Goal: Task Accomplishment & Management: Complete application form

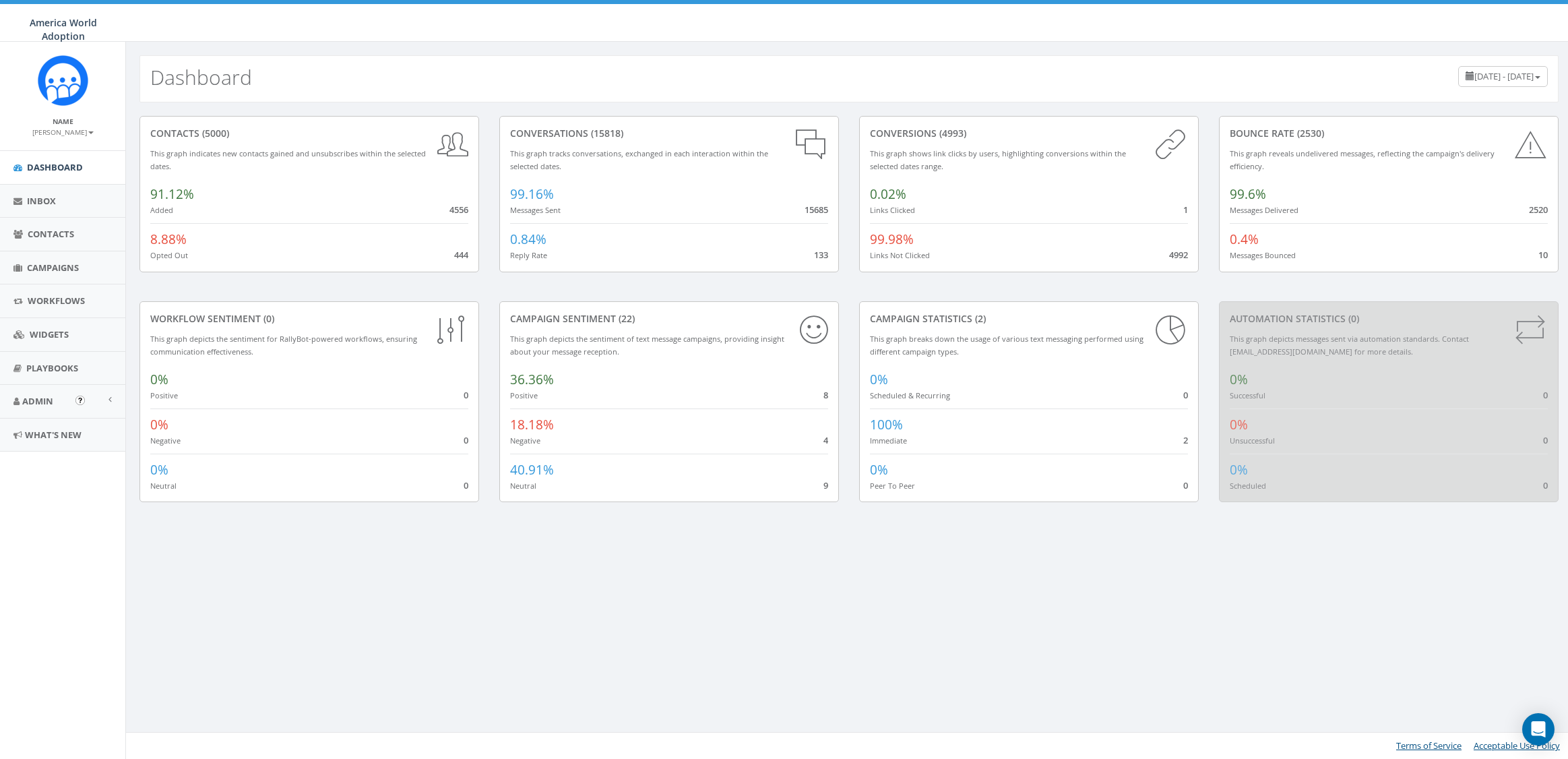
click at [44, 403] on span "Admin" at bounding box center [38, 401] width 31 height 12
click at [45, 429] on link "Account" at bounding box center [63, 431] width 126 height 27
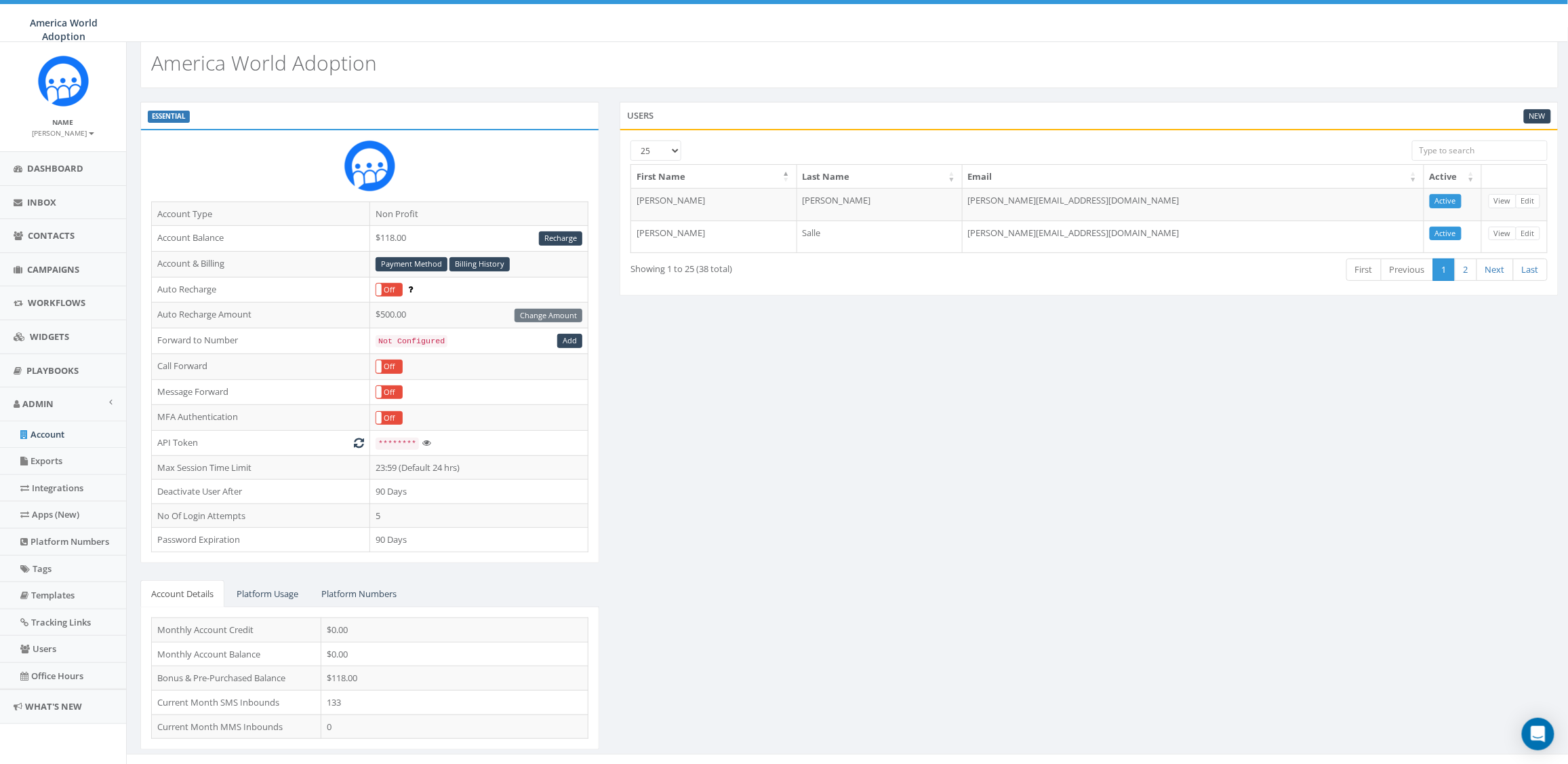
scroll to position [29, 0]
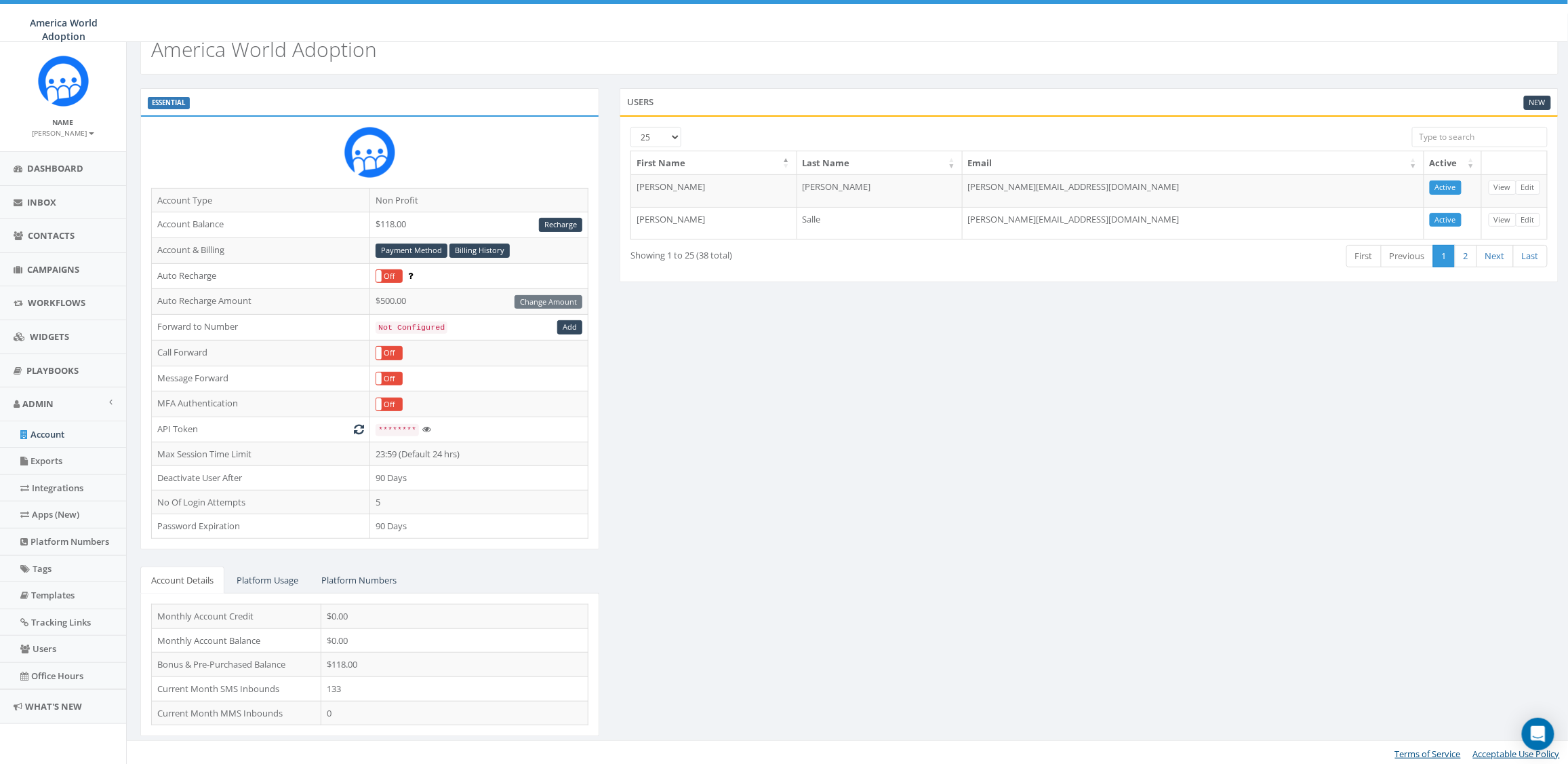
click at [676, 451] on div "ESSENTIAL Account Type Non Profit Account Balance $118.00 Recharge Account & Bi…" at bounding box center [850, 420] width 1439 height 665
click at [561, 226] on link "Recharge" at bounding box center [561, 224] width 43 height 14
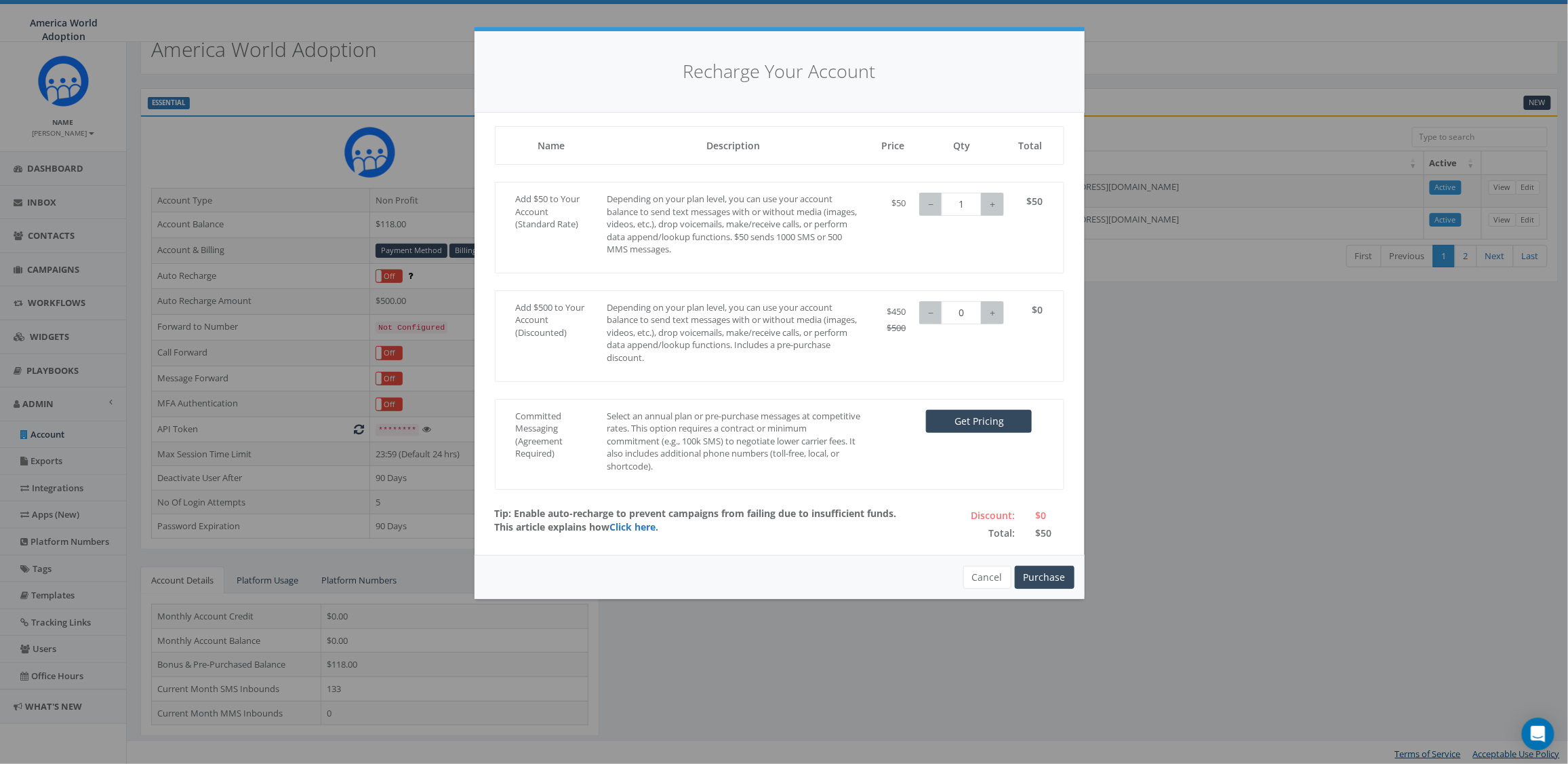
click at [792, 205] on p "Depending on your plan level, you can use your account balance to send text mes…" at bounding box center [733, 224] width 254 height 63
click at [993, 203] on button "+" at bounding box center [992, 204] width 23 height 23
click at [926, 206] on button "−" at bounding box center [931, 204] width 23 height 23
type input "0"
click at [926, 206] on button "−" at bounding box center [931, 204] width 23 height 23
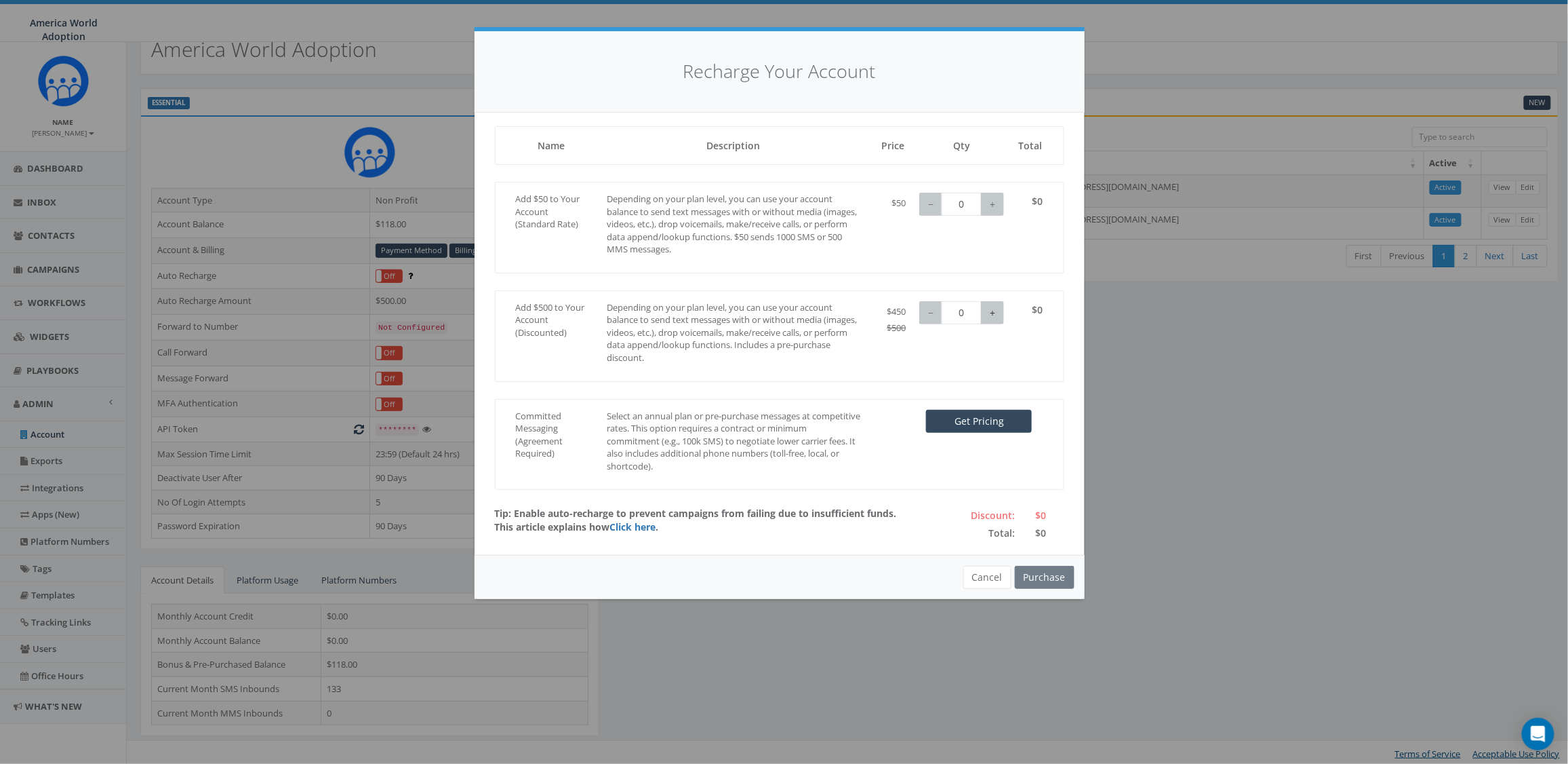
type input "1"
click at [996, 314] on button "+" at bounding box center [992, 312] width 23 height 23
click at [979, 580] on button "Cancel" at bounding box center [987, 576] width 48 height 23
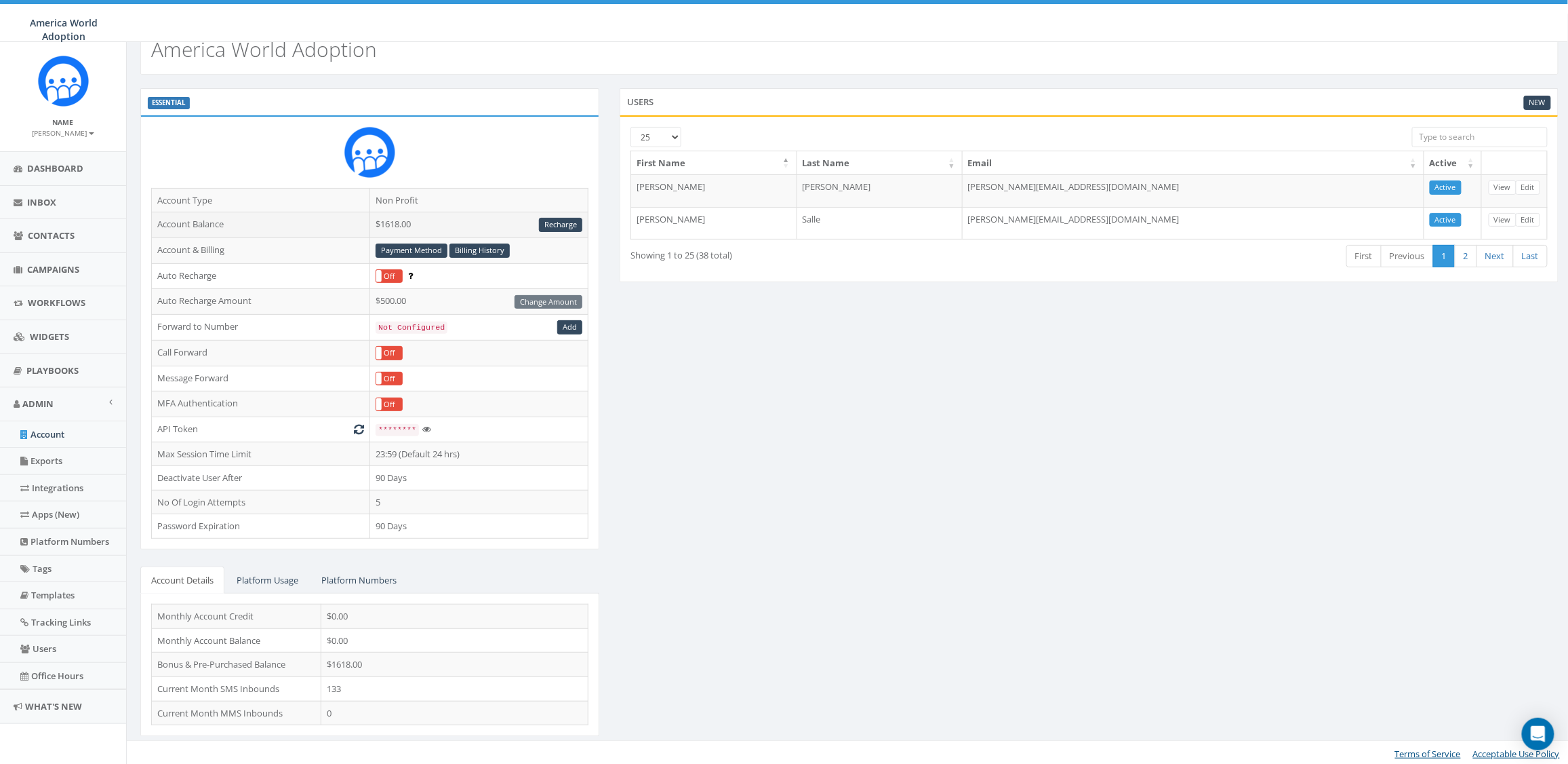
drag, startPoint x: 383, startPoint y: 221, endPoint x: 407, endPoint y: 217, distance: 24.3
click at [407, 217] on td "$1618.00 Recharge" at bounding box center [479, 225] width 218 height 26
click at [706, 325] on div "ESSENTIAL Account Type Non Profit Account Balance $1618.00 Recharge Account & B…" at bounding box center [850, 420] width 1439 height 665
click at [43, 265] on span "Campaigns" at bounding box center [52, 269] width 52 height 12
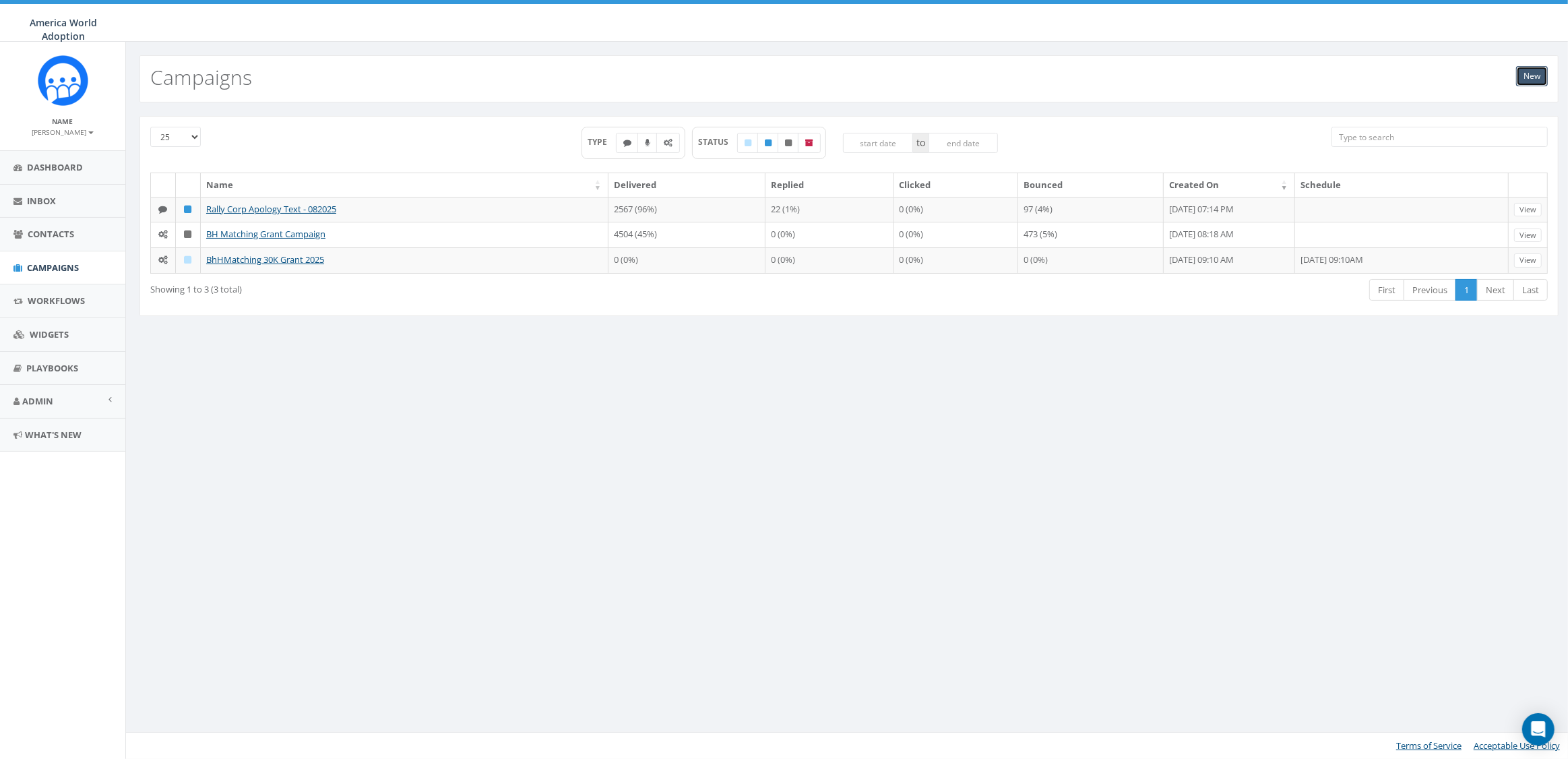
click at [1537, 80] on link "New" at bounding box center [1532, 76] width 31 height 21
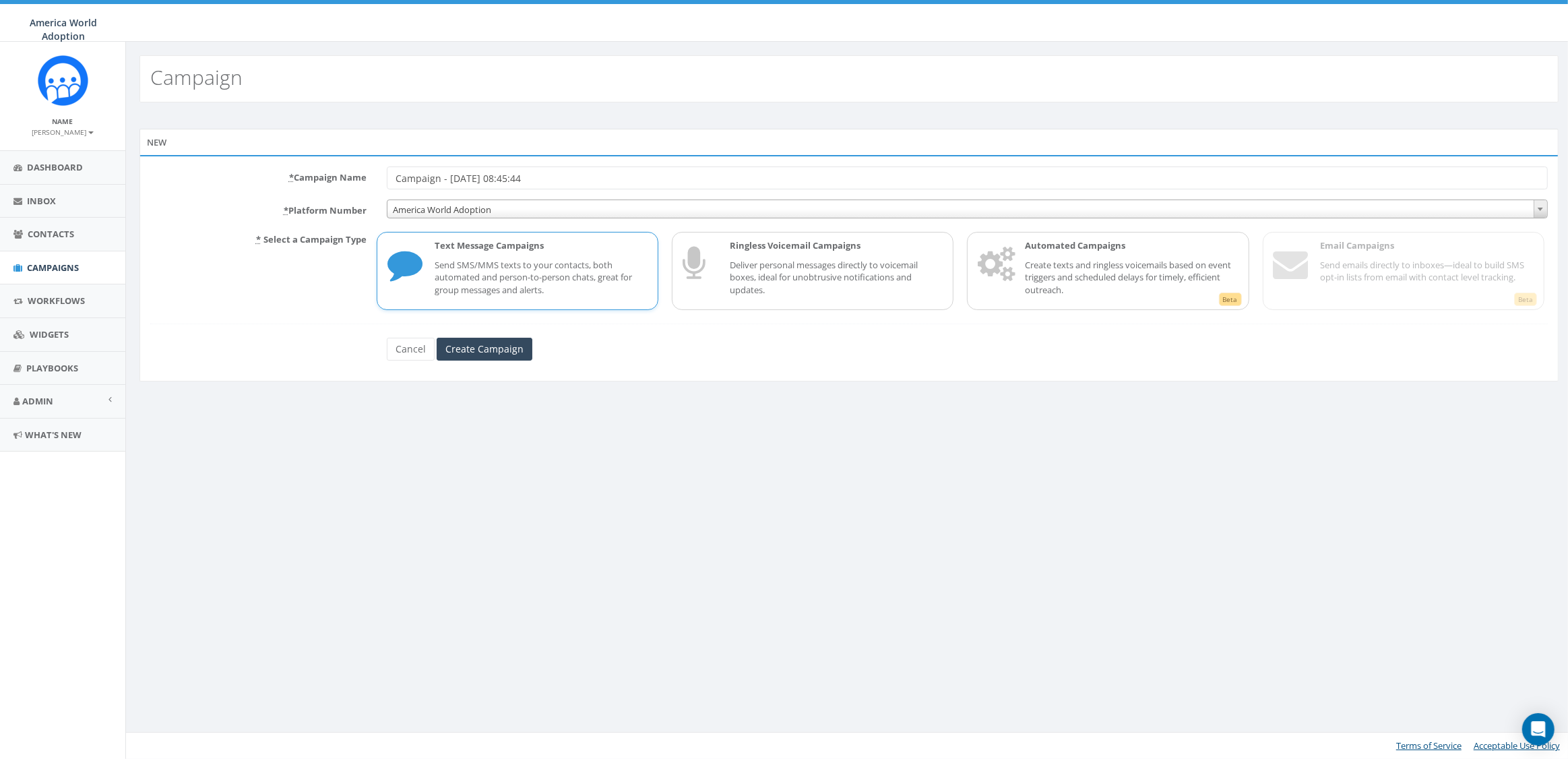
click at [410, 173] on input "Campaign - [DATE] 08:45:44" at bounding box center [967, 178] width 1161 height 23
type input "Test Campaign - 08/27/2025"
click at [470, 353] on input "Create Campaign" at bounding box center [484, 349] width 95 height 23
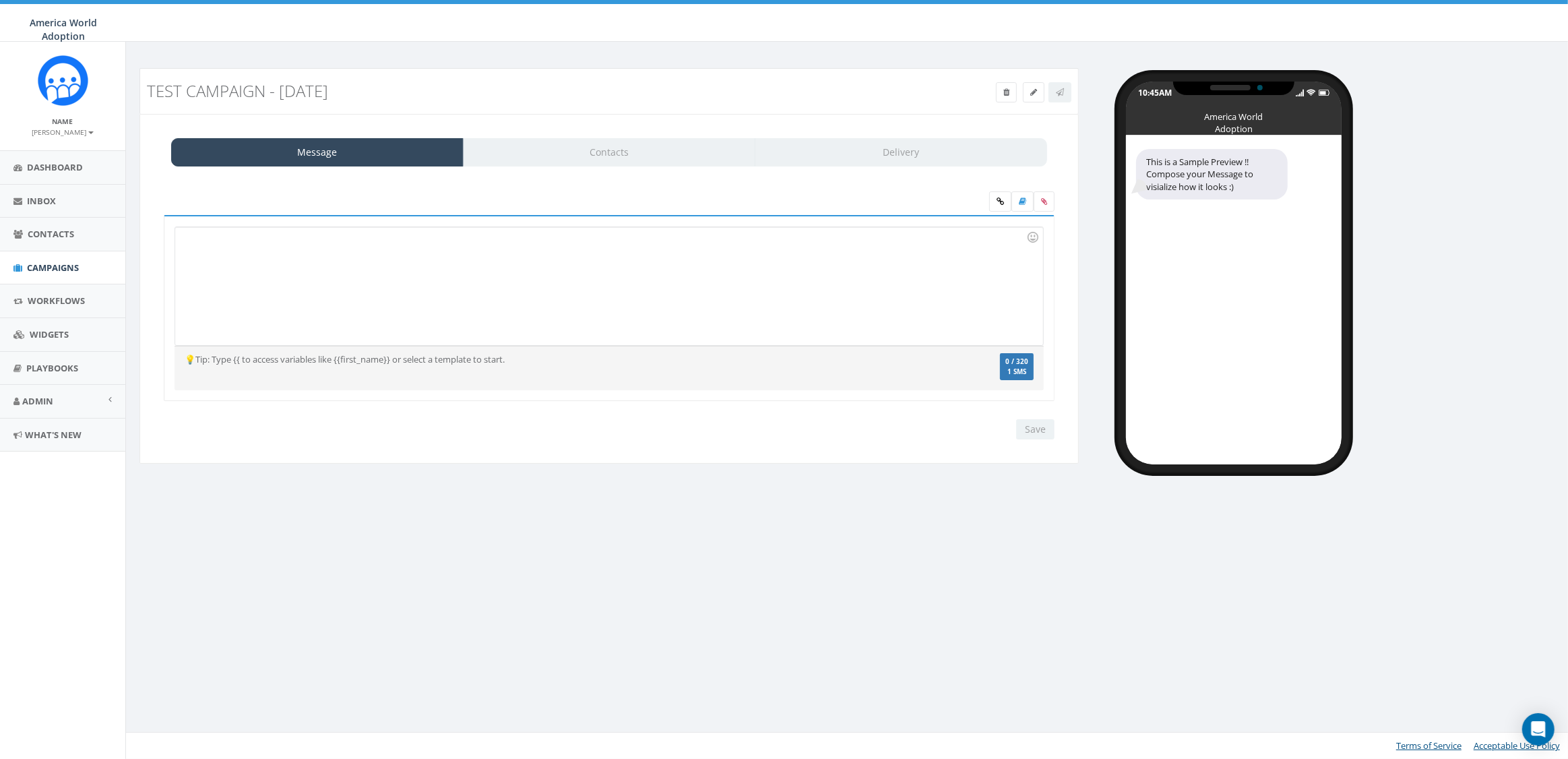
click at [424, 286] on div at bounding box center [608, 286] width 867 height 118
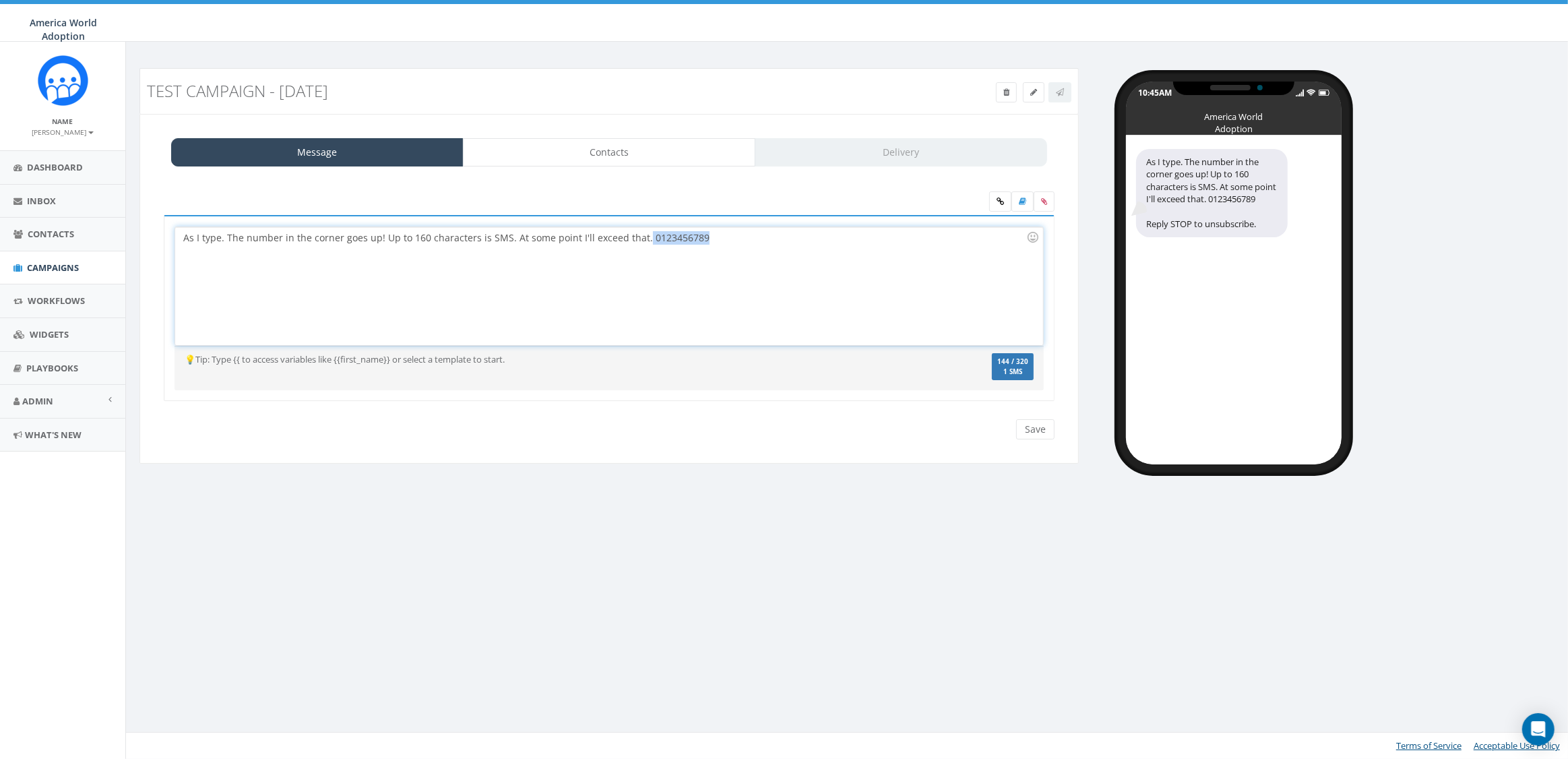
copy div "0123456789"
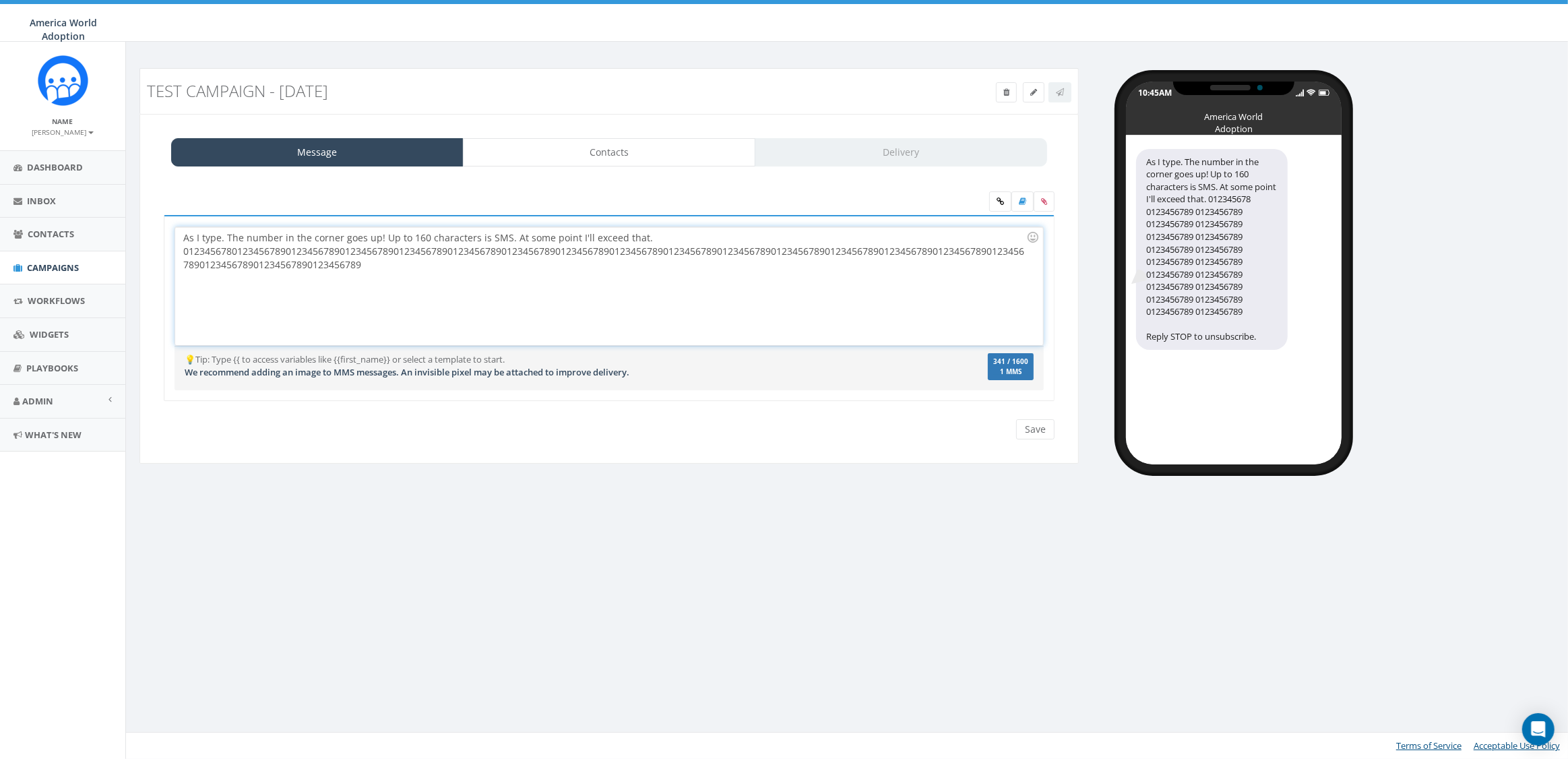
drag, startPoint x: 634, startPoint y: 238, endPoint x: 978, endPoint y: 261, distance: 344.8
click at [978, 261] on div "As I type. The number in the corner goes up! Up to 160 characters is SMS. At so…" at bounding box center [608, 286] width 867 height 118
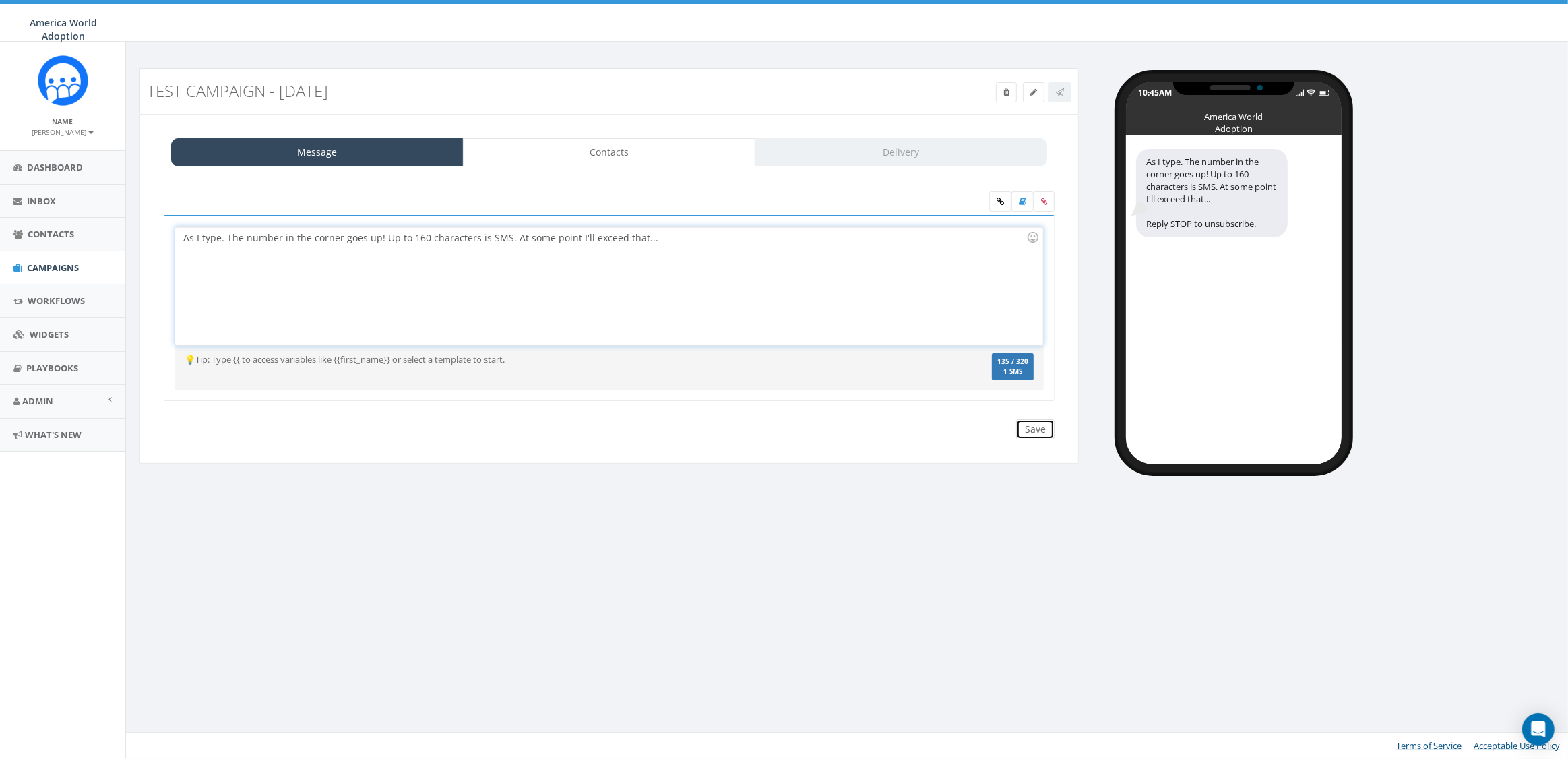
click at [1034, 424] on input "Save" at bounding box center [1035, 429] width 38 height 21
click at [42, 263] on span "Campaigns" at bounding box center [52, 267] width 52 height 12
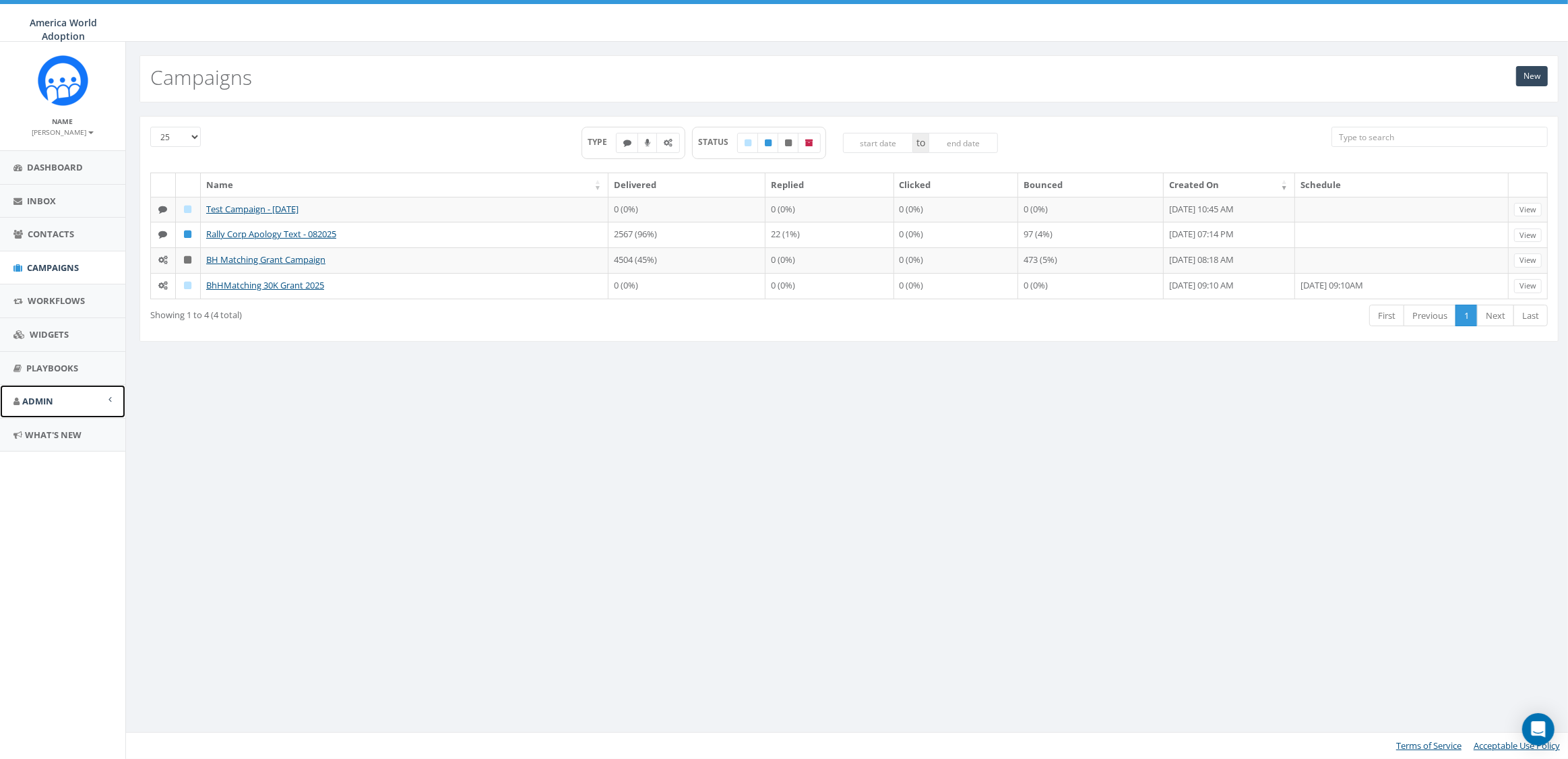
click at [41, 407] on link "Admin" at bounding box center [63, 402] width 126 height 33
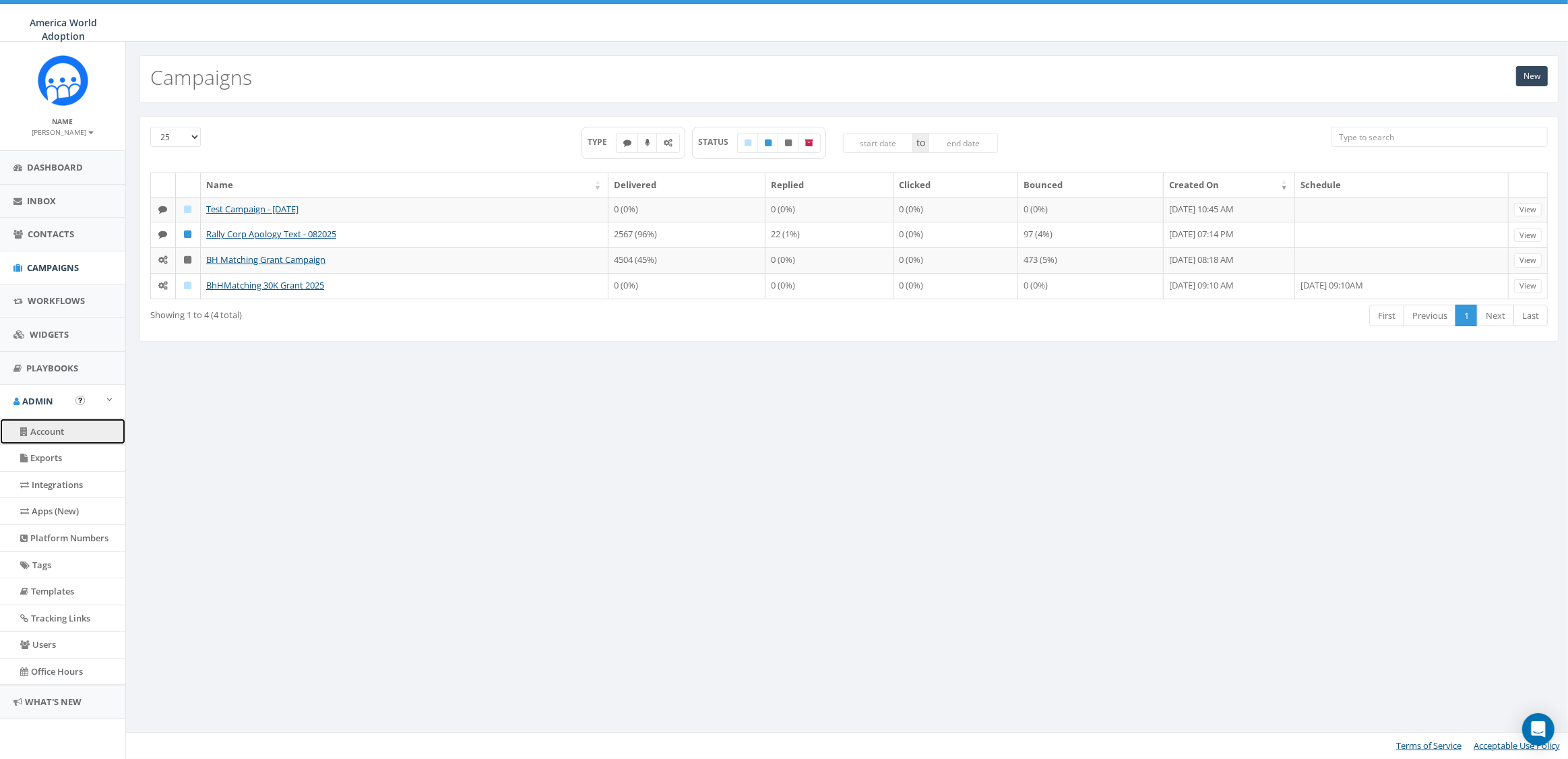
click at [39, 429] on link "Account" at bounding box center [63, 431] width 126 height 27
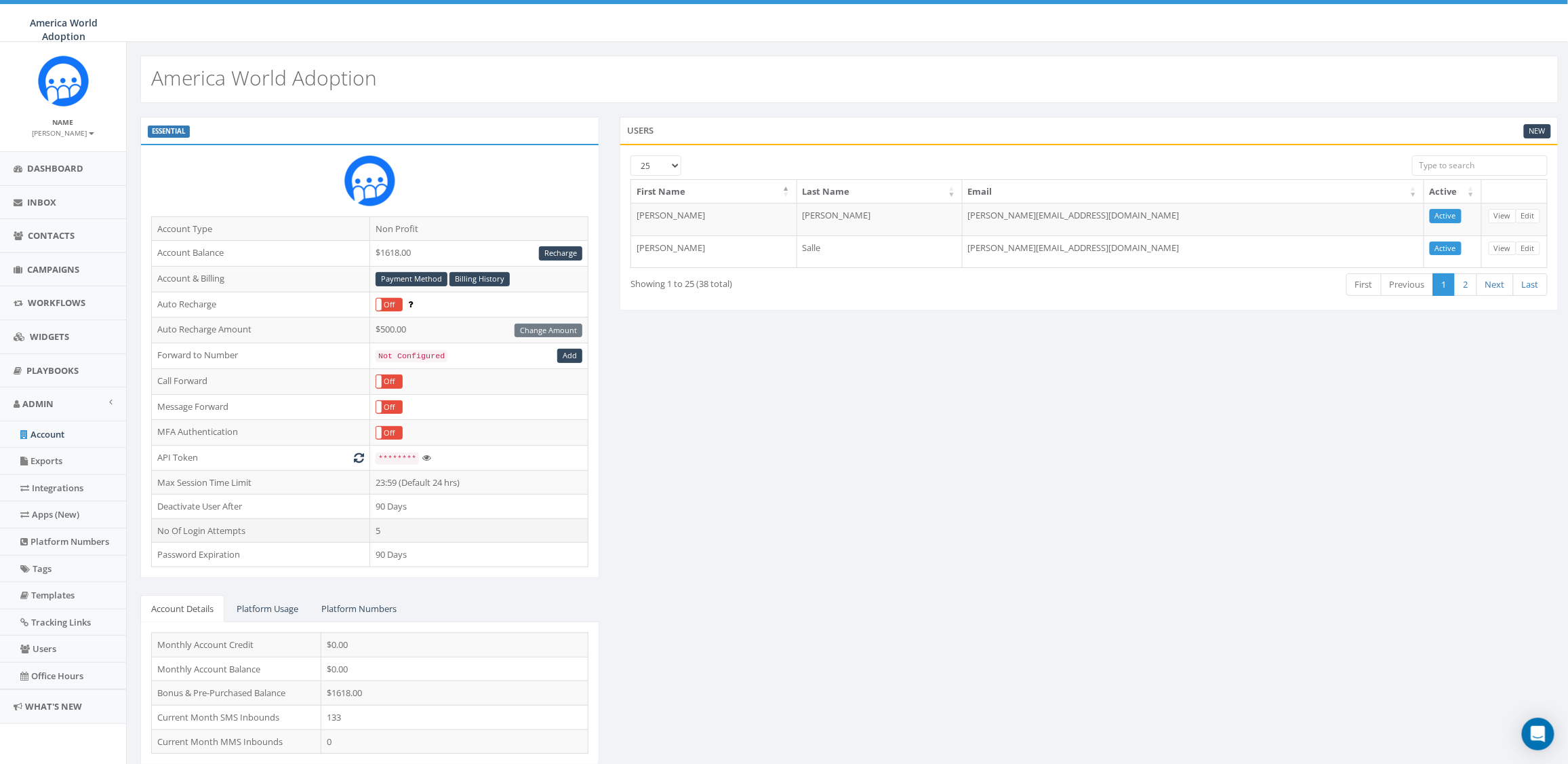
scroll to position [29, 0]
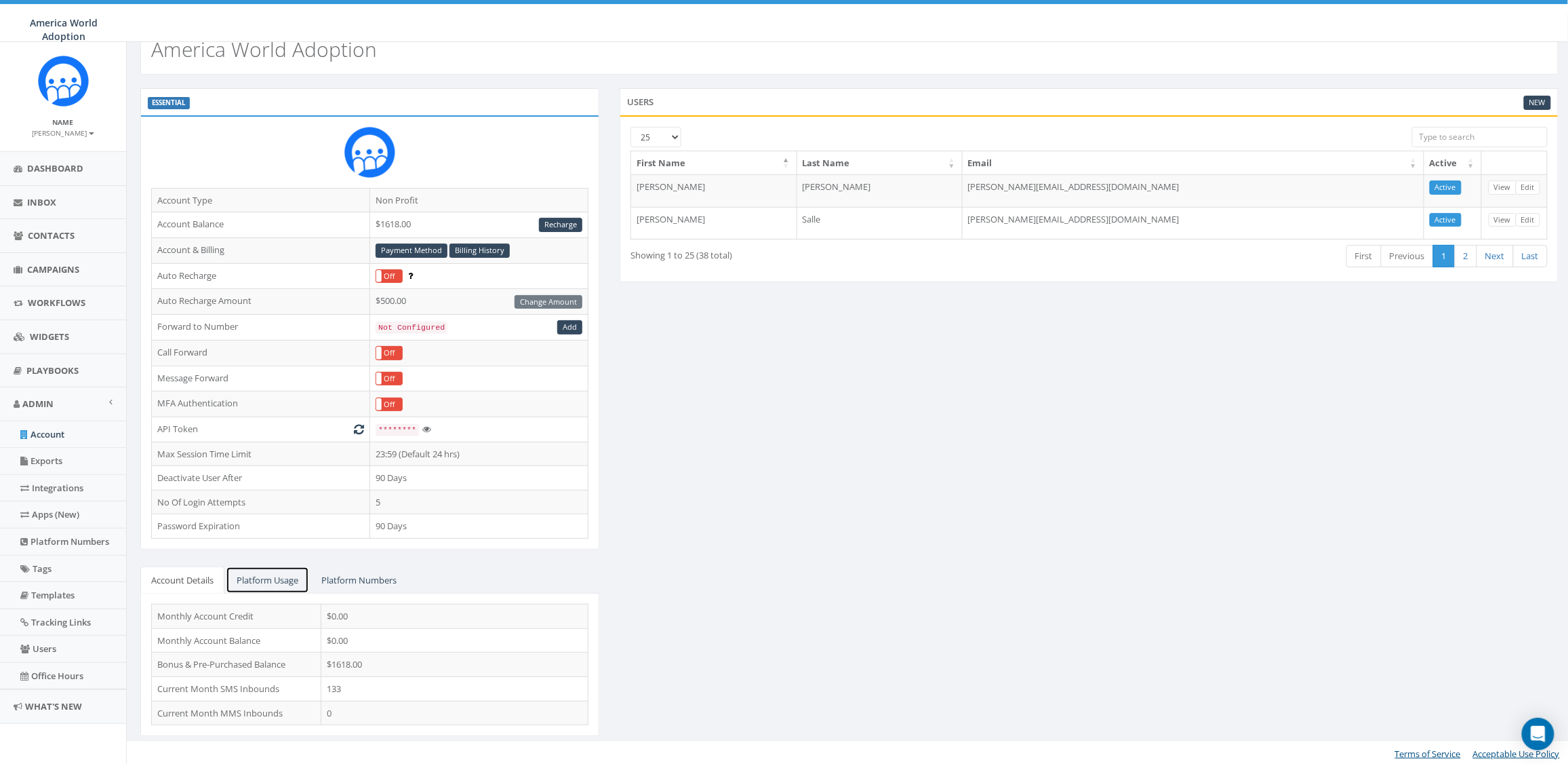
click at [278, 584] on link "Platform Usage" at bounding box center [268, 580] width 83 height 28
click at [718, 365] on div "ESSENTIAL Account Type Non Profit Account Balance $1618.00 Recharge Account & B…" at bounding box center [850, 420] width 1439 height 665
click at [475, 243] on link "Billing History" at bounding box center [479, 250] width 60 height 14
click at [907, 407] on div "ESSENTIAL Account Type Non Profit Account Balance $1618.00 Recharge Account & B…" at bounding box center [850, 420] width 1439 height 665
click at [89, 134] on b at bounding box center [91, 133] width 5 height 3
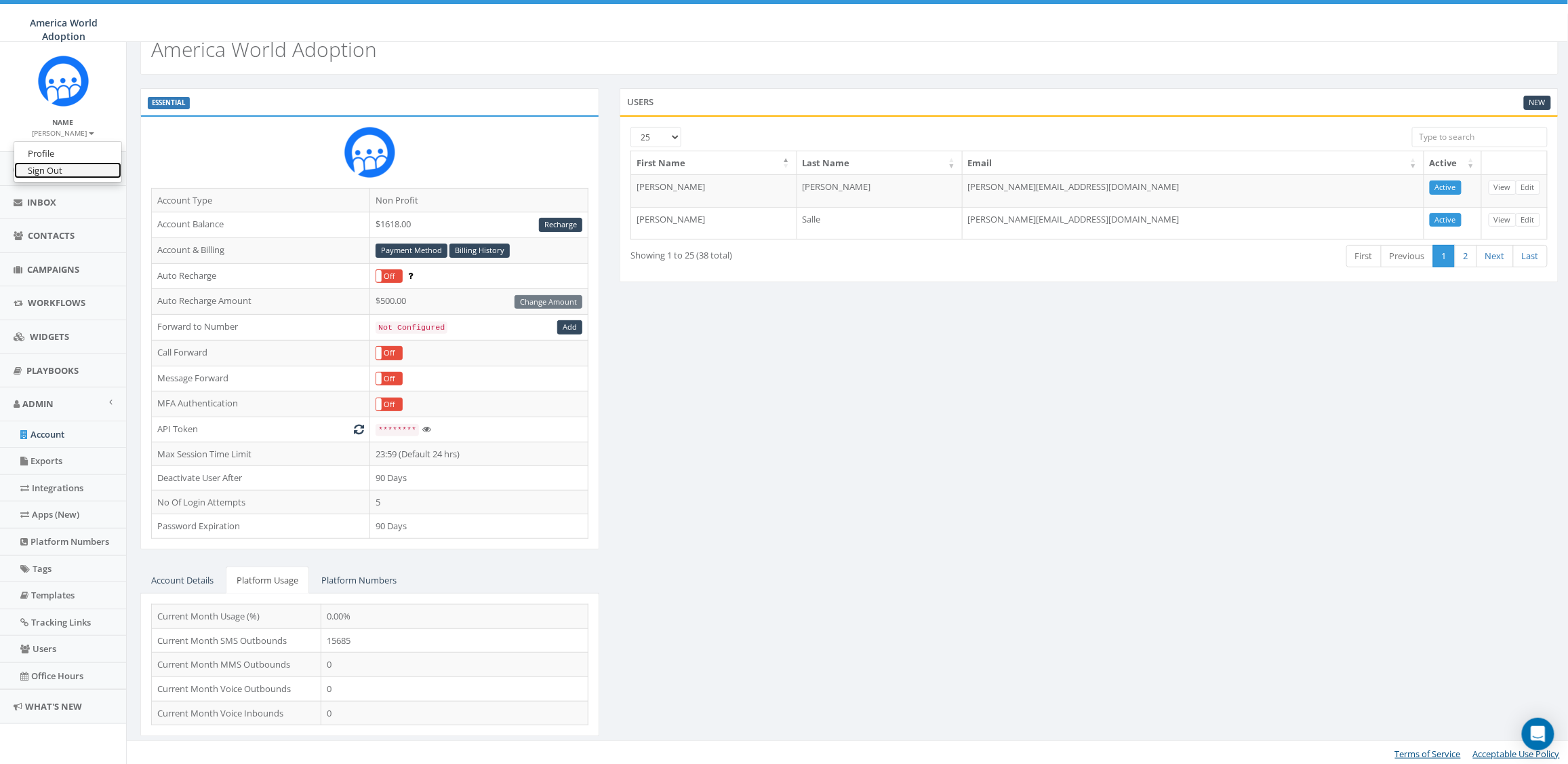
click at [71, 166] on link "Sign Out" at bounding box center [67, 170] width 107 height 17
